Goal: Task Accomplishment & Management: Use online tool/utility

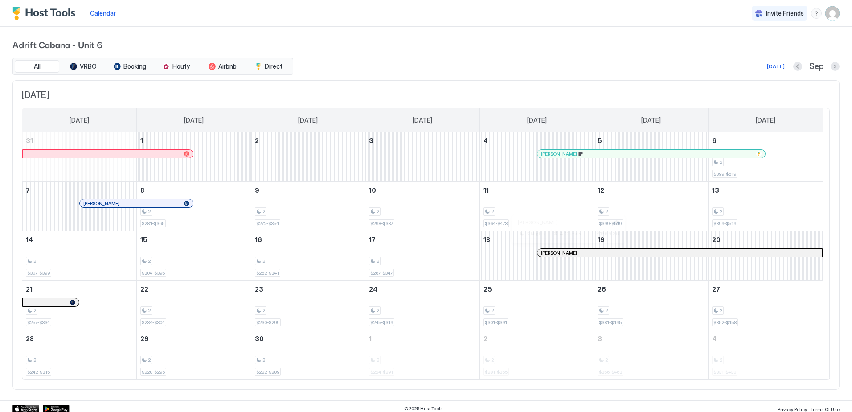
click at [565, 254] on div at bounding box center [564, 252] width 7 height 7
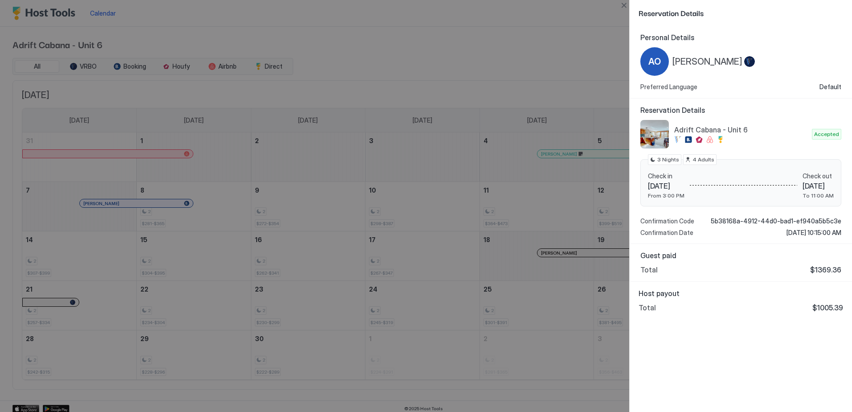
click at [550, 73] on div at bounding box center [426, 206] width 852 height 412
click at [467, 222] on div at bounding box center [426, 206] width 852 height 412
click at [426, 38] on div at bounding box center [426, 206] width 852 height 412
click at [256, 65] on div at bounding box center [426, 206] width 852 height 412
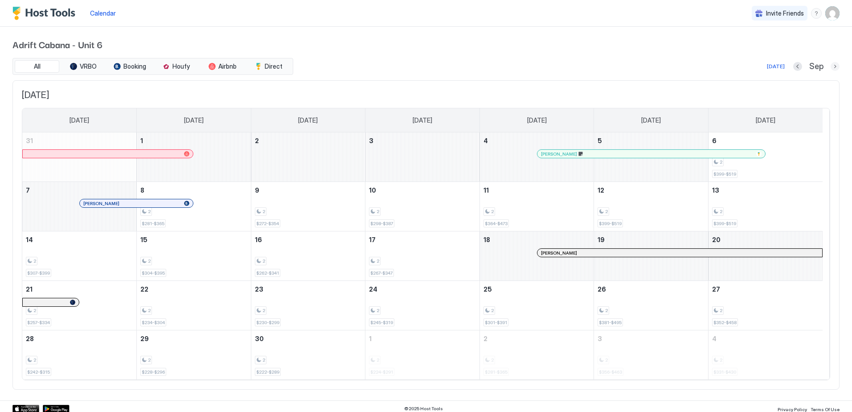
click at [830, 69] on button "Next month" at bounding box center [834, 66] width 9 height 9
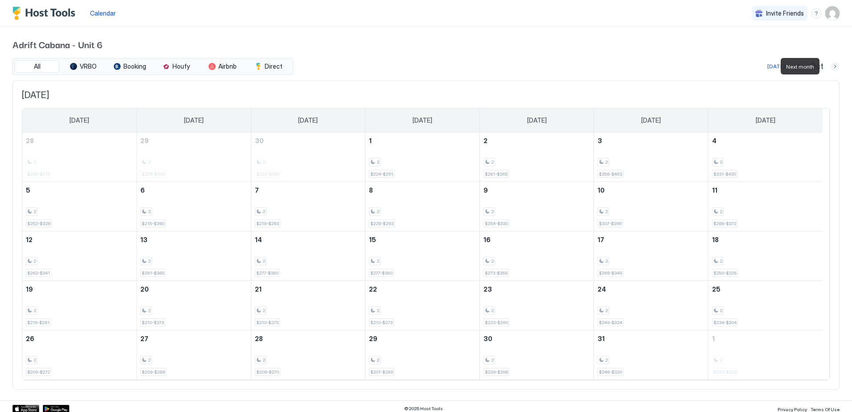
click at [830, 69] on button "Next month" at bounding box center [834, 66] width 9 height 9
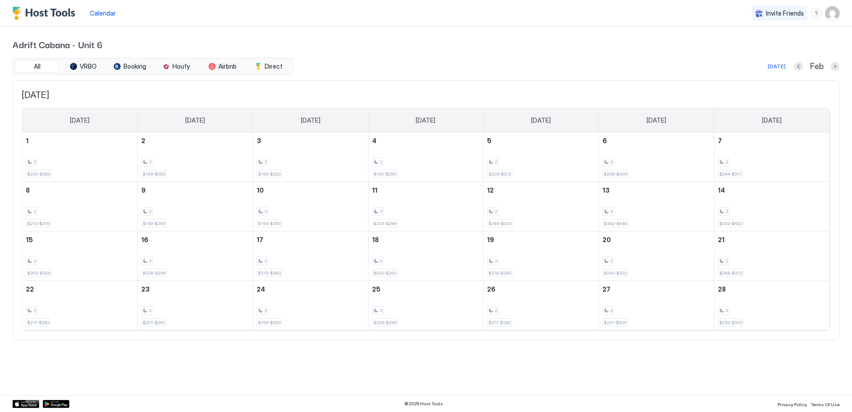
click at [825, 69] on div "Feb" at bounding box center [816, 66] width 45 height 10
click at [836, 66] on button "Next month" at bounding box center [834, 66] width 9 height 9
click at [836, 66] on div "Adrift Cabana - Unit 6 All VRBO Booking Houfy Airbnb Direct [DATE] Mar [DATE] […" at bounding box center [426, 213] width 852 height 373
click at [830, 66] on button "Next month" at bounding box center [834, 66] width 9 height 9
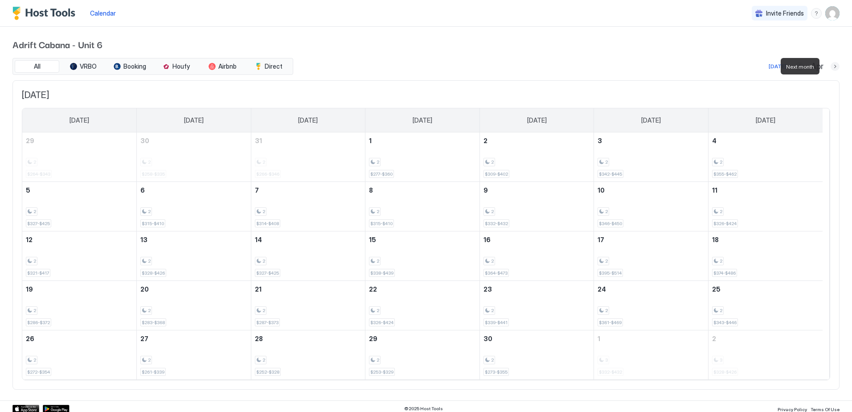
click at [830, 66] on button "Next month" at bounding box center [834, 66] width 9 height 9
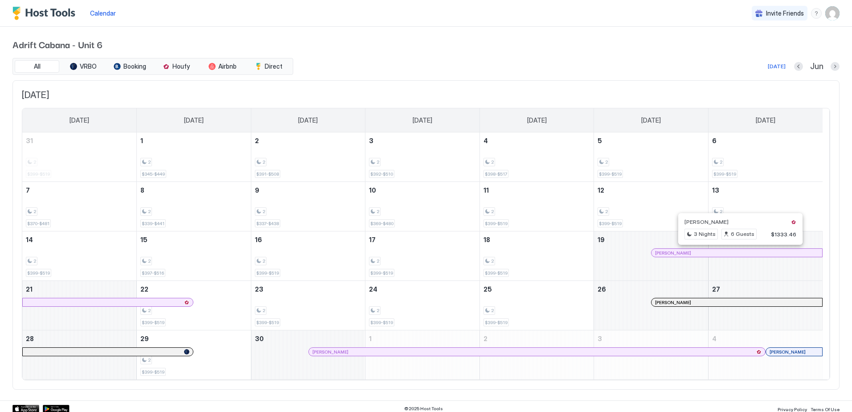
click at [737, 251] on div at bounding box center [736, 252] width 7 height 7
click at [676, 302] on div at bounding box center [675, 301] width 7 height 7
click at [626, 352] on div at bounding box center [625, 351] width 7 height 7
click at [830, 67] on button "Next month" at bounding box center [834, 66] width 9 height 9
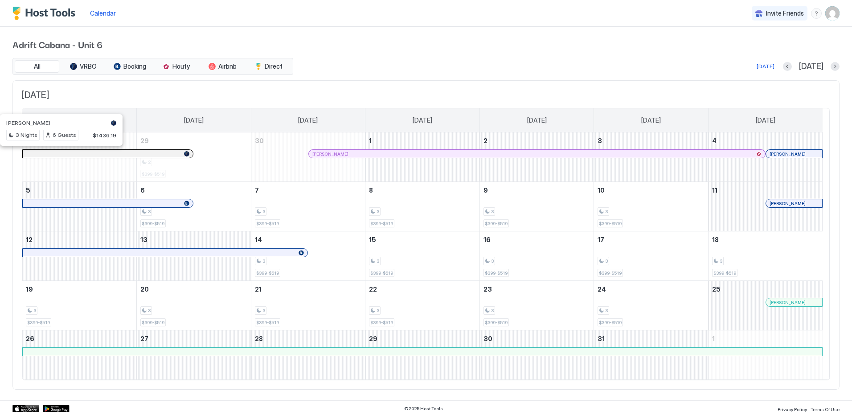
click at [55, 155] on div at bounding box center [54, 153] width 7 height 7
click at [359, 155] on div at bounding box center [358, 153] width 7 height 7
click at [793, 154] on div at bounding box center [793, 153] width 7 height 7
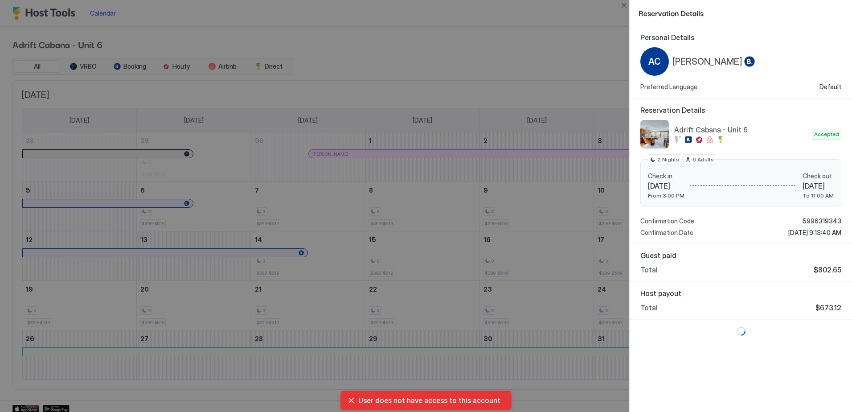
click at [410, 47] on div at bounding box center [426, 206] width 852 height 412
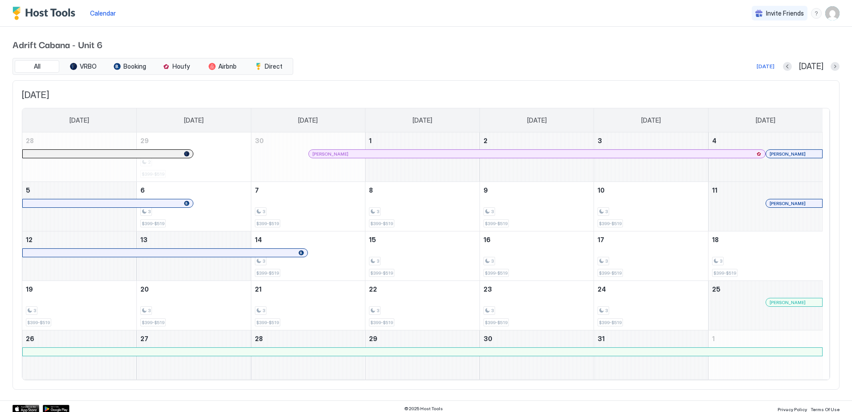
click at [815, 204] on div at bounding box center [814, 203] width 7 height 7
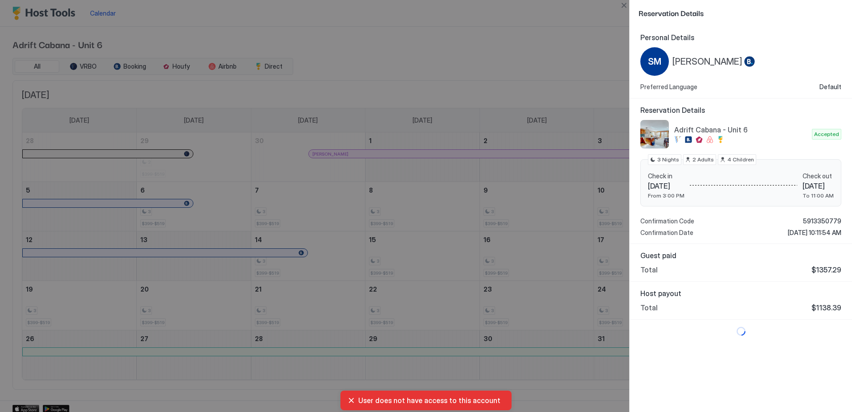
click at [464, 44] on div at bounding box center [426, 206] width 852 height 412
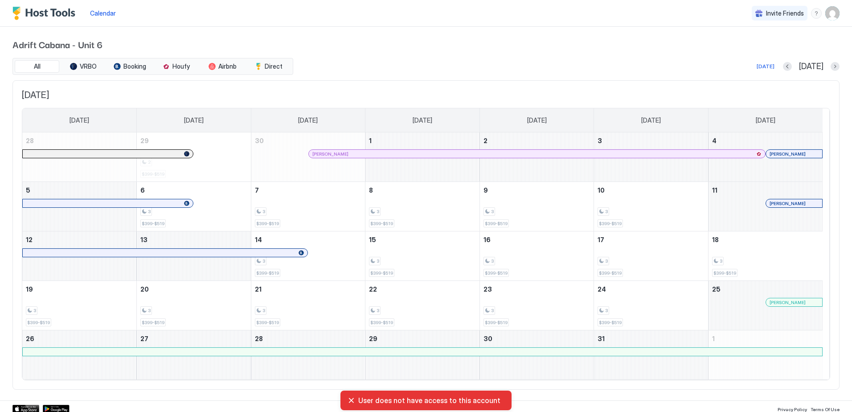
click at [784, 306] on div "[PERSON_NAME]" at bounding box center [794, 302] width 56 height 8
click at [830, 64] on button "Next month" at bounding box center [834, 66] width 9 height 9
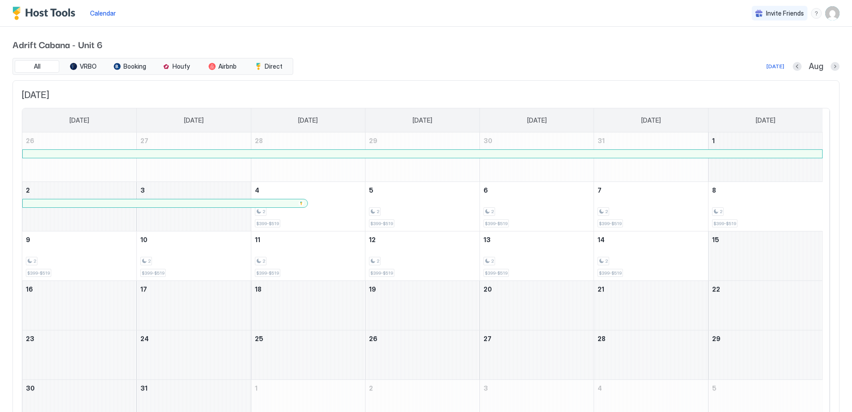
click at [281, 204] on div at bounding box center [280, 203] width 7 height 7
click at [273, 71] on button "Direct" at bounding box center [268, 66] width 45 height 12
click at [792, 67] on button "Previous month" at bounding box center [796, 66] width 9 height 9
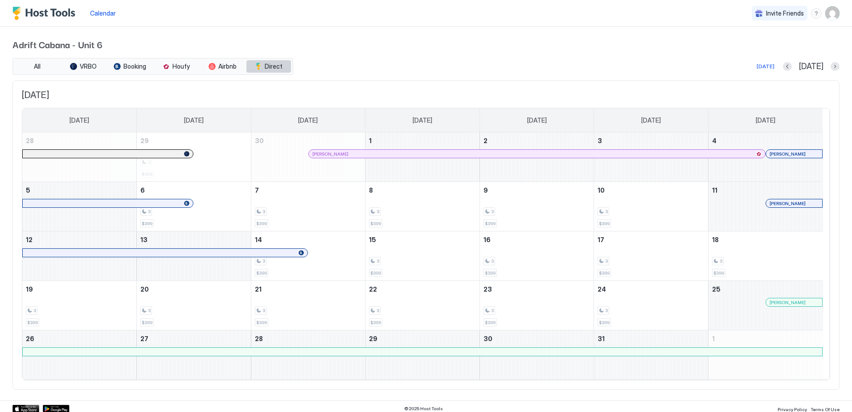
click at [262, 68] on div "tab-group" at bounding box center [258, 66] width 7 height 7
click at [179, 69] on span "Houfy" at bounding box center [180, 66] width 17 height 8
click at [137, 64] on span "Booking" at bounding box center [134, 66] width 23 height 8
click at [233, 68] on span "Airbnb" at bounding box center [227, 66] width 18 height 8
click at [69, 65] on button "VRBO" at bounding box center [83, 66] width 45 height 12
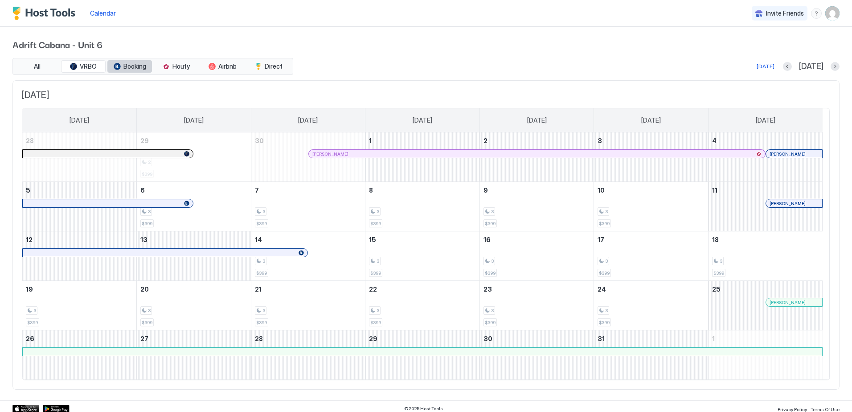
click at [117, 69] on div "tab-group" at bounding box center [117, 66] width 7 height 7
click at [36, 65] on span "All" at bounding box center [37, 66] width 7 height 8
click at [655, 64] on div "[DATE] [DATE]" at bounding box center [567, 66] width 544 height 11
click at [769, 68] on div "[DATE]" at bounding box center [765, 66] width 18 height 8
